Goal: Transaction & Acquisition: Download file/media

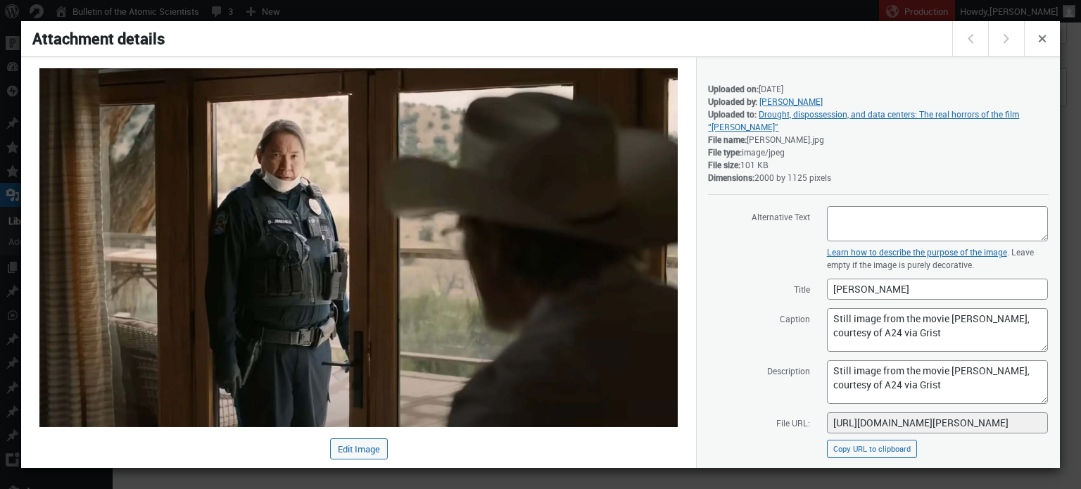
scroll to position [171, 0]
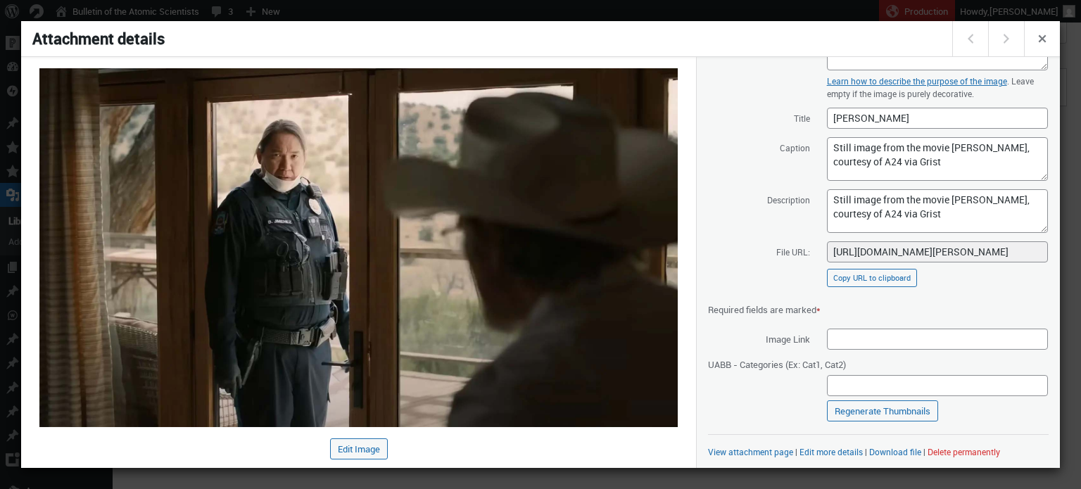
click at [346, 13] on div at bounding box center [540, 244] width 1081 height 489
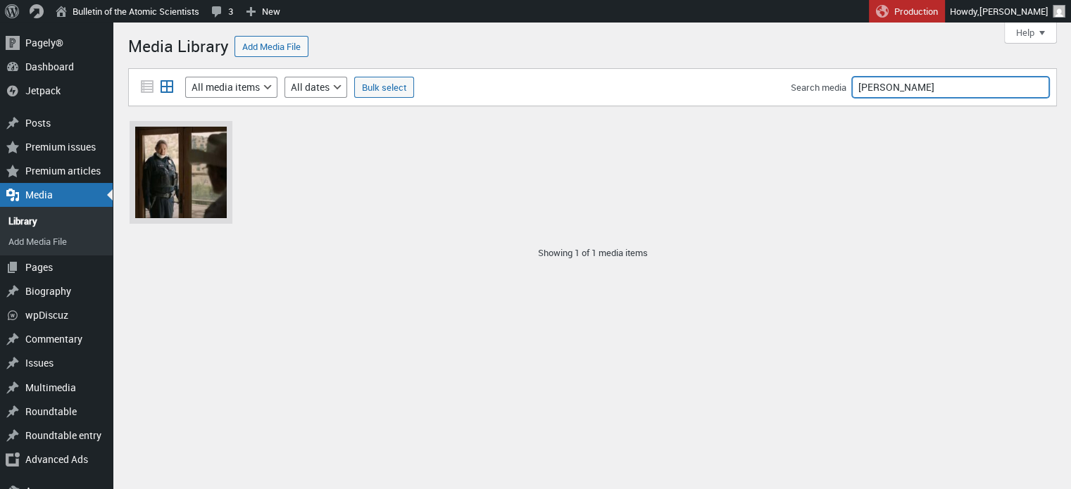
drag, startPoint x: 933, startPoint y: 89, endPoint x: 804, endPoint y: 92, distance: 128.8
click at [804, 92] on div "Search media eddington" at bounding box center [919, 87] width 258 height 21
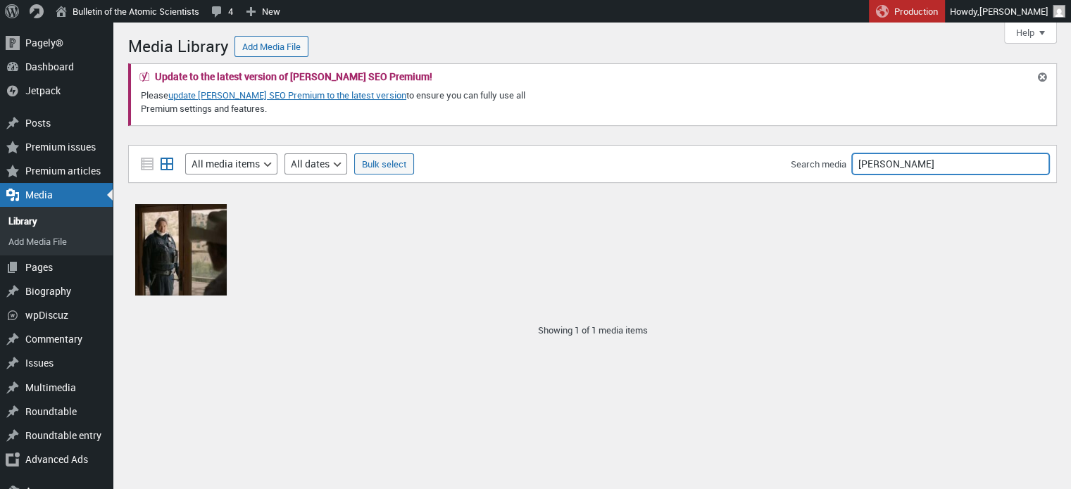
drag, startPoint x: 919, startPoint y: 162, endPoint x: 768, endPoint y: 155, distance: 150.8
click at [768, 155] on div "Filter media List view Grid view Filter by type All media items Images Audio Vi…" at bounding box center [592, 164] width 928 height 38
click at [1034, 163] on input "[PERSON_NAME]" at bounding box center [950, 163] width 197 height 21
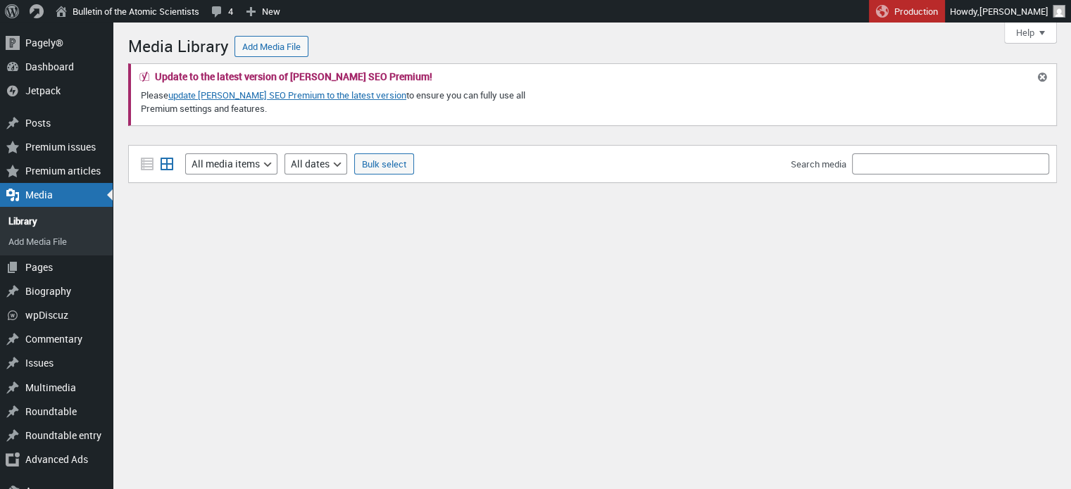
click at [815, 134] on div "Media Library Add Media File Update to the latest version of [PERSON_NAME] SEO …" at bounding box center [592, 130] width 928 height 201
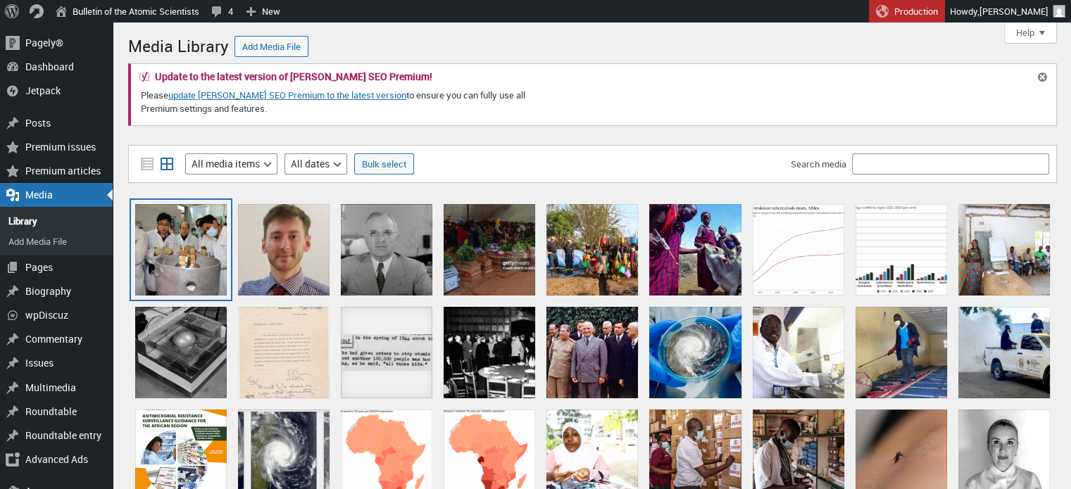
click at [201, 241] on div at bounding box center [181, 250] width 92 height 92
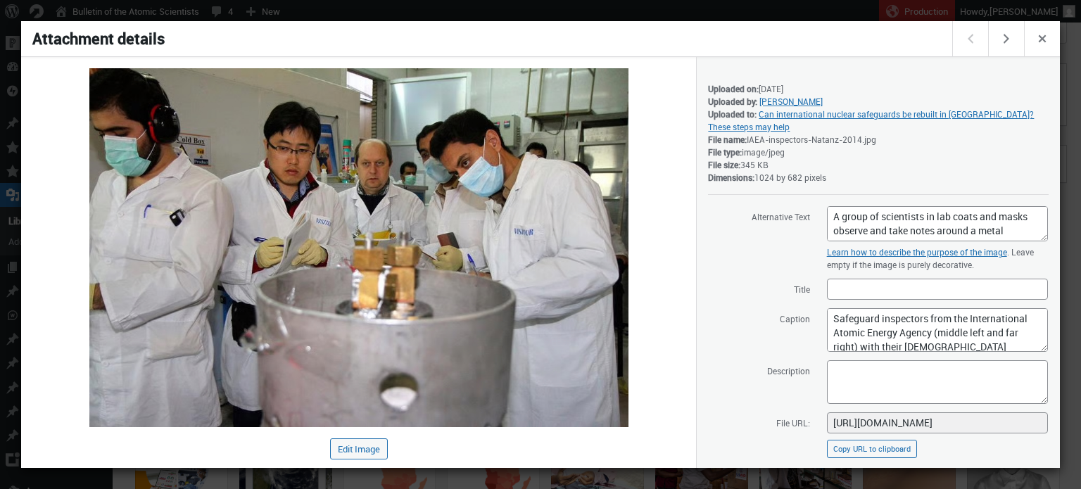
scroll to position [171, 0]
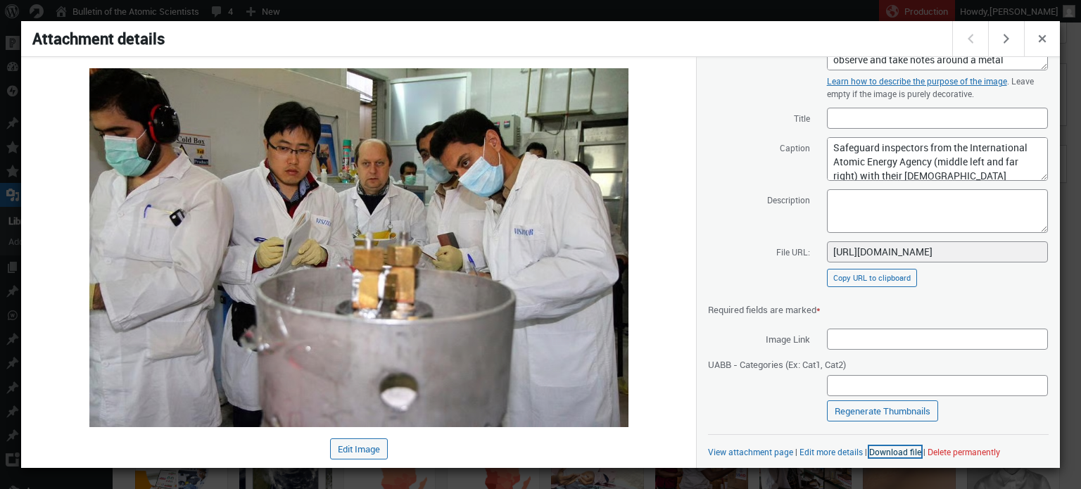
click at [888, 455] on link "Download file" at bounding box center [895, 451] width 52 height 11
